Goal: Task Accomplishment & Management: Manage account settings

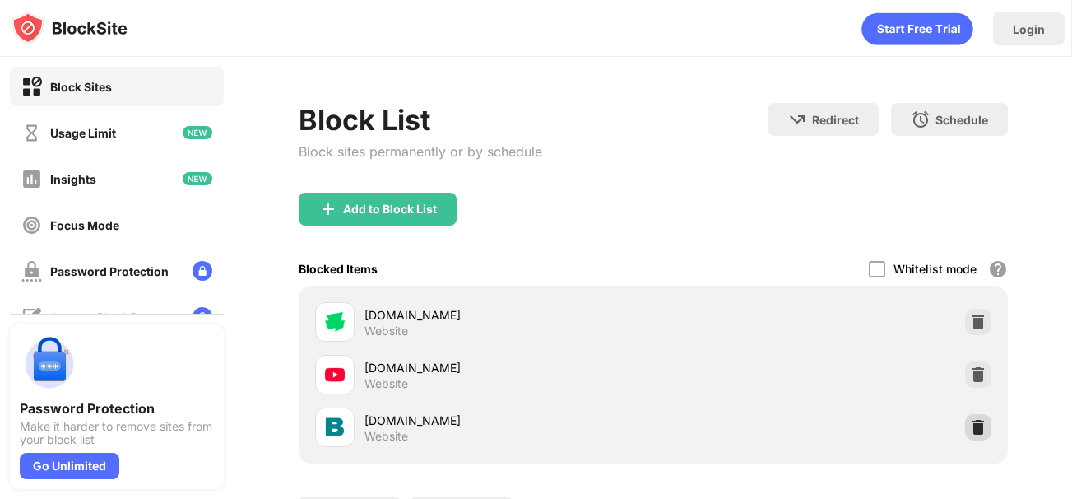
click at [970, 433] on img at bounding box center [978, 427] width 16 height 16
